Goal: Task Accomplishment & Management: Manage account settings

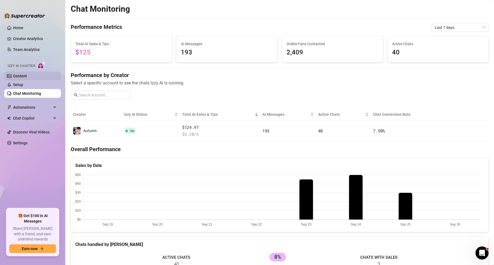
click at [27, 77] on link "Content" at bounding box center [20, 76] width 14 height 4
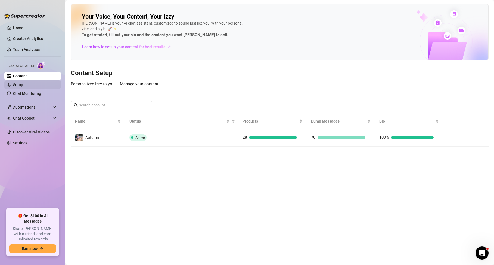
click at [23, 84] on link "Setup" at bounding box center [18, 84] width 10 height 4
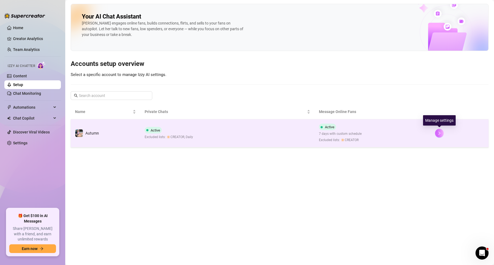
click at [440, 134] on icon "right" at bounding box center [440, 133] width 4 height 4
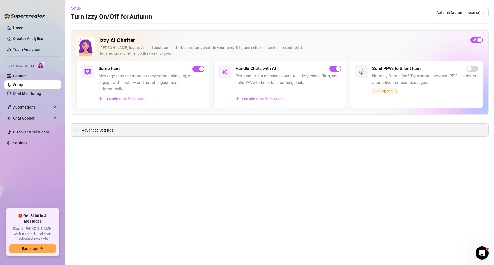
click at [157, 131] on div "Advanced Settings" at bounding box center [280, 130] width 418 height 13
click at [83, 129] on span "Advanced Settings" at bounding box center [98, 130] width 32 height 6
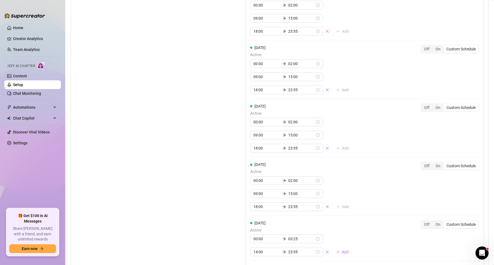
scroll to position [553, 0]
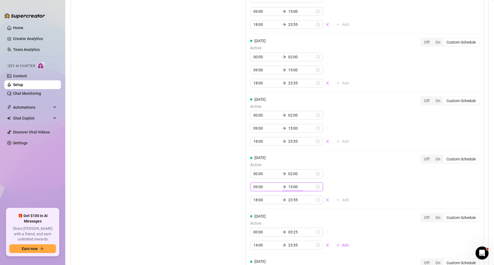
click at [288, 187] on input "15:00" at bounding box center [301, 187] width 27 height 6
click at [272, 231] on div "11" at bounding box center [271, 230] width 13 height 8
click at [270, 204] on div "10" at bounding box center [271, 204] width 13 height 8
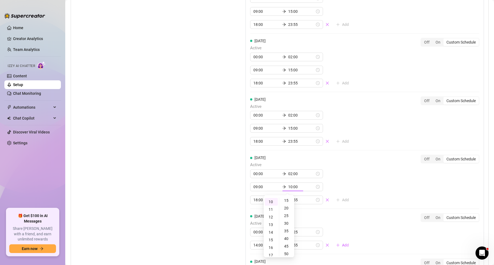
scroll to position [84, 0]
type input "10:55"
click at [286, 202] on div "55" at bounding box center [286, 201] width 13 height 8
click at [361, 184] on div "Friday Active 00:00 02:00 09:00 10:55 18:00 23:55 Add Off On Custom Schedule" at bounding box center [364, 180] width 229 height 50
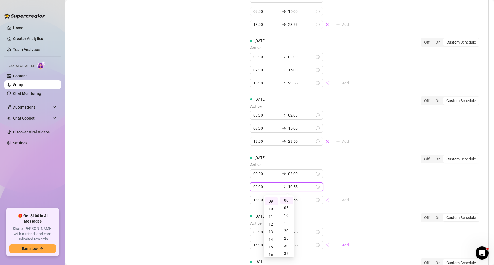
scroll to position [0, 0]
click at [361, 184] on div "Monday Active 02:00 04:00 09:00 15:00 18:00 23:55 Add Off On Custom Schedule Tu…" at bounding box center [365, 109] width 239 height 387
click at [259, 200] on input "18:00" at bounding box center [267, 200] width 27 height 6
click at [259, 174] on div "16" at bounding box center [256, 174] width 13 height 8
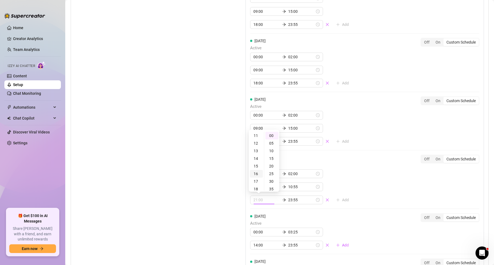
scroll to position [121, 0]
type input "16:00"
click at [385, 198] on div "Friday Active 00:00 02:00 09:00 10:55 16:00 23:55 Add Off On Custom Schedule" at bounding box center [364, 180] width 229 height 50
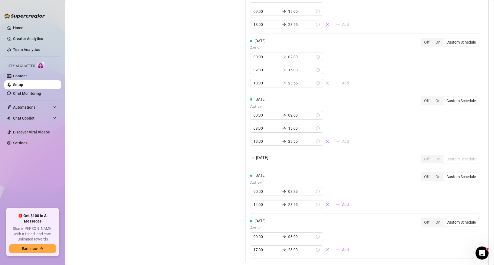
click at [385, 198] on div "Monday Active 02:00 04:00 09:00 15:00 18:00 23:55 Add Off On Custom Schedule Tu…" at bounding box center [365, 89] width 239 height 347
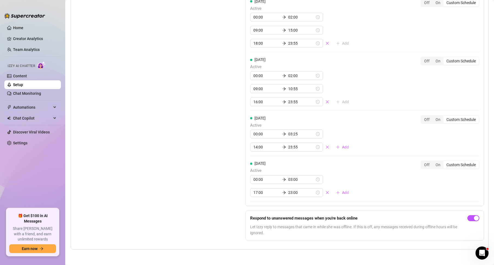
scroll to position [650, 0]
click at [174, 128] on div "Set Active Hours (Izzy Availability) Set specific hours when Izzy engaging with…" at bounding box center [146, 32] width 143 height 426
click at [256, 104] on input "16:00" at bounding box center [267, 102] width 27 height 6
click at [273, 123] on div "30" at bounding box center [272, 122] width 13 height 8
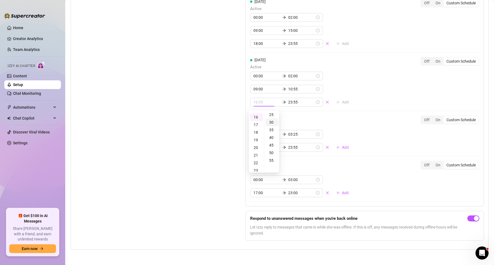
scroll to position [45, 0]
click at [259, 124] on div "17" at bounding box center [256, 125] width 13 height 8
type input "17:30"
click at [224, 112] on div "Set Active Hours (Izzy Availability) Set specific hours when Izzy engaging with…" at bounding box center [279, 32] width 409 height 426
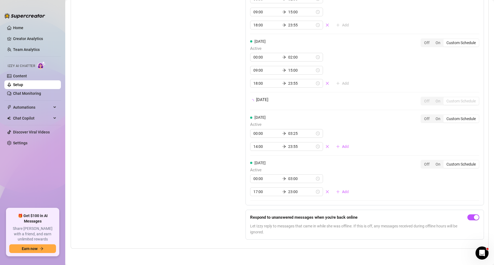
scroll to position [611, 0]
click at [224, 112] on div "Set Active Hours (Izzy Availability) Set specific hours when Izzy engaging with…" at bounding box center [279, 51] width 409 height 385
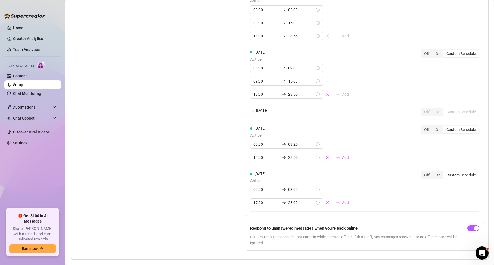
scroll to position [589, 0]
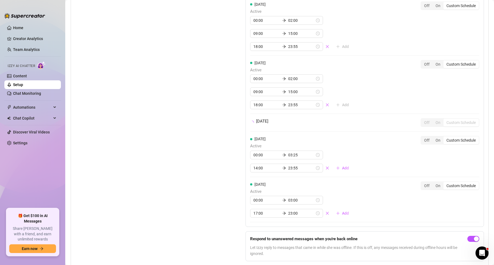
click at [212, 132] on div "Set Active Hours (Izzy Availability) Set specific hours when Izzy engaging with…" at bounding box center [146, 72] width 143 height 385
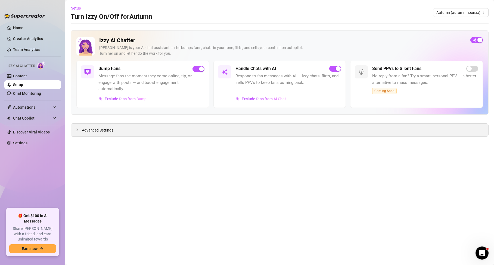
click at [101, 132] on span "Advanced Settings" at bounding box center [98, 130] width 32 height 6
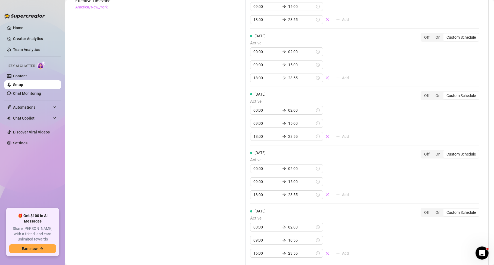
scroll to position [652, 0]
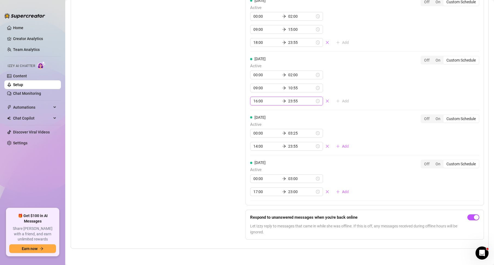
click at [263, 100] on input "16:00" at bounding box center [267, 101] width 27 height 6
click at [256, 122] on div "17" at bounding box center [256, 124] width 13 height 8
type input "17:00"
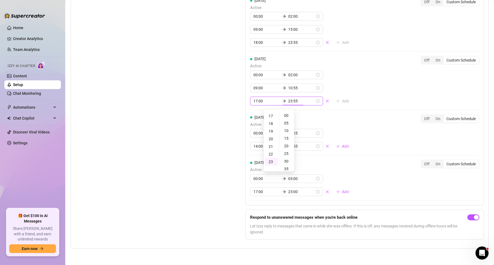
scroll to position [82, 0]
click at [209, 112] on div "Set Active Hours (Izzy Availability) Set specific hours when Izzy engaging with…" at bounding box center [146, 31] width 143 height 426
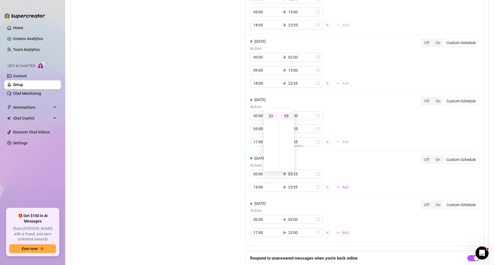
click at [209, 112] on div "Set Active Hours (Izzy Availability) Set specific hours when Izzy engaging with…" at bounding box center [146, 72] width 143 height 426
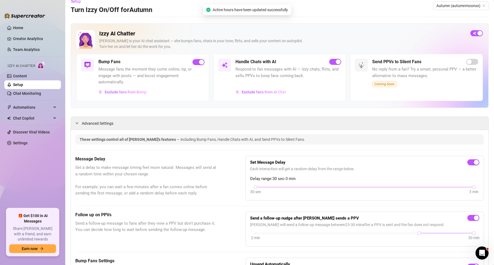
scroll to position [0, 0]
